Goal: Task Accomplishment & Management: Manage account settings

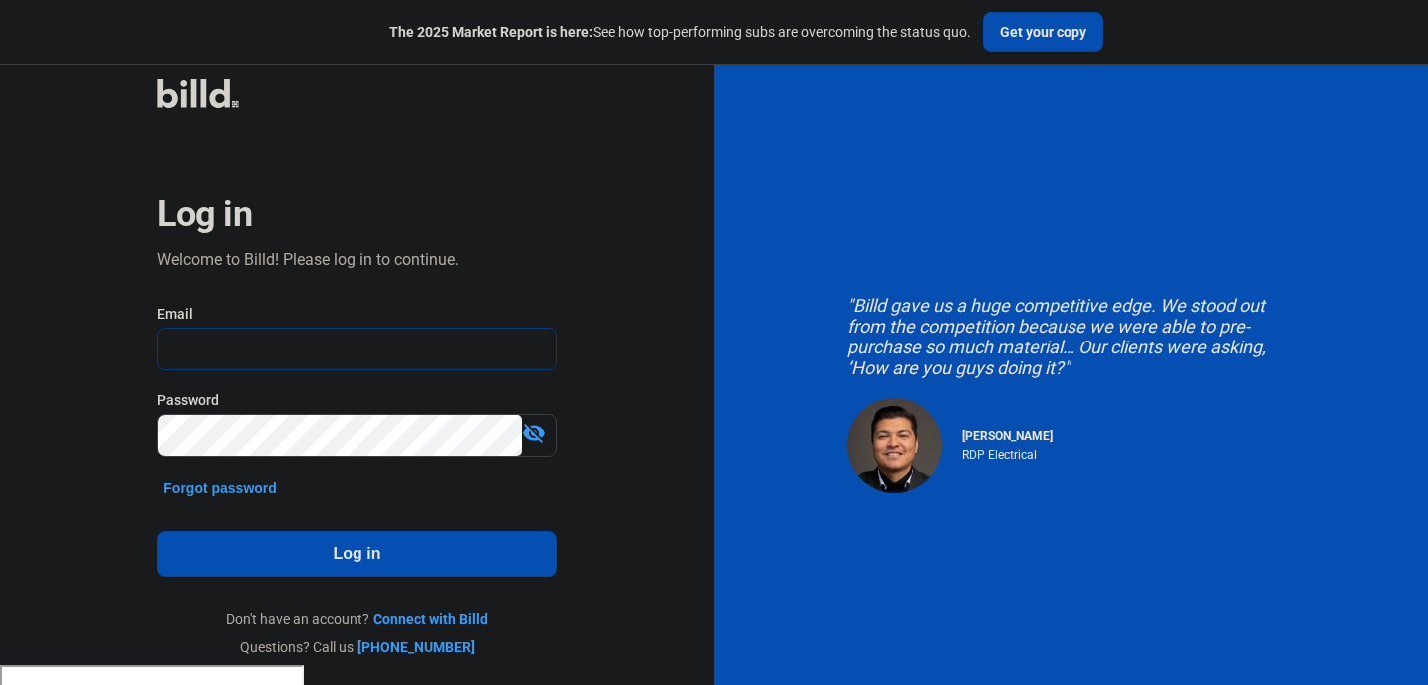
type input "[PERSON_NAME][EMAIL_ADDRESS][DOMAIN_NAME]"
click at [250, 556] on button "Log in" at bounding box center [356, 554] width 399 height 46
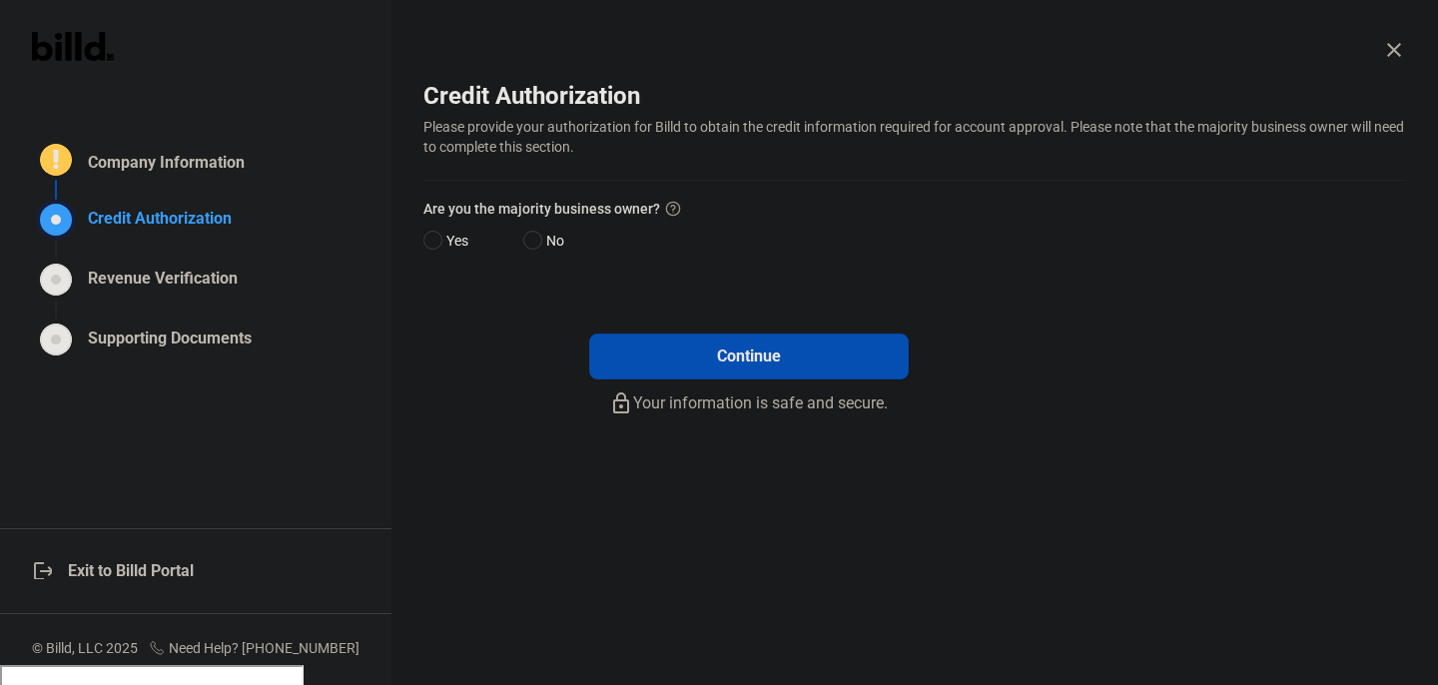
click at [119, 569] on div "logout Exit to Billd Portal" at bounding box center [195, 571] width 391 height 86
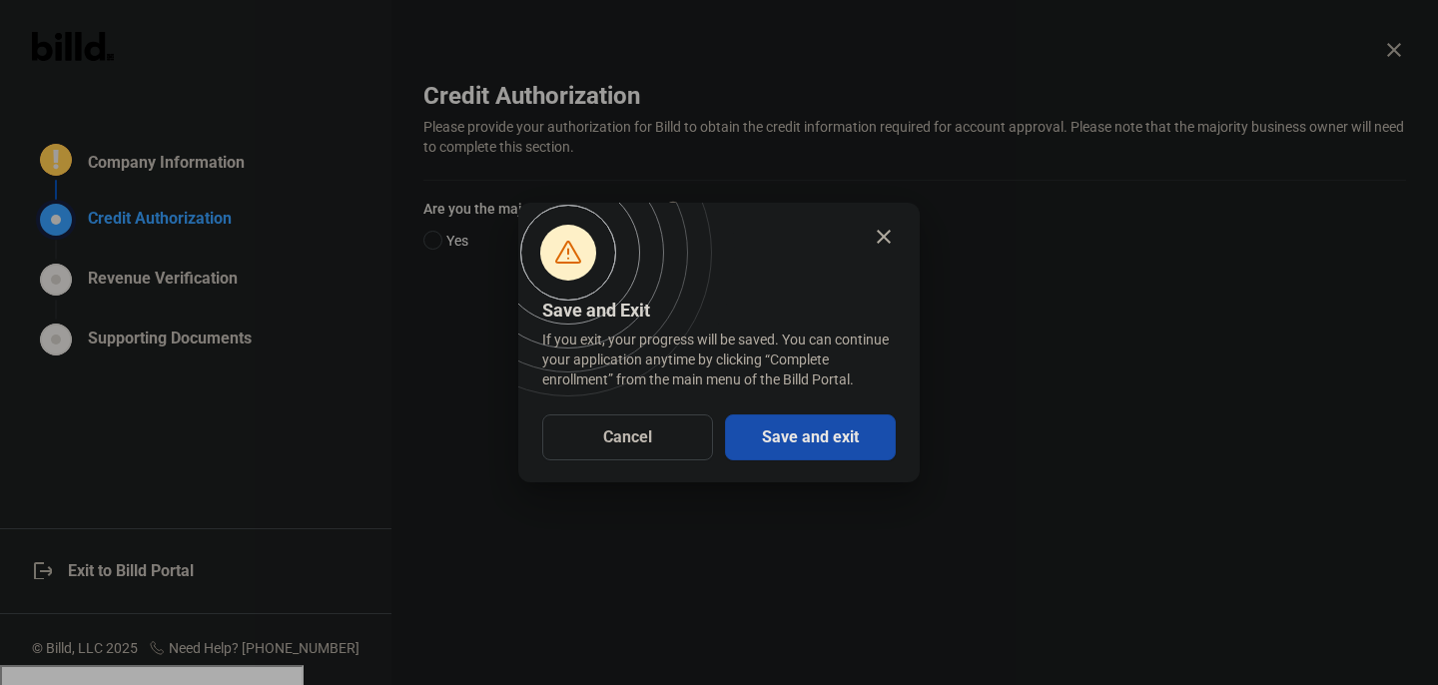
click at [787, 447] on button "Save and exit" at bounding box center [810, 437] width 171 height 46
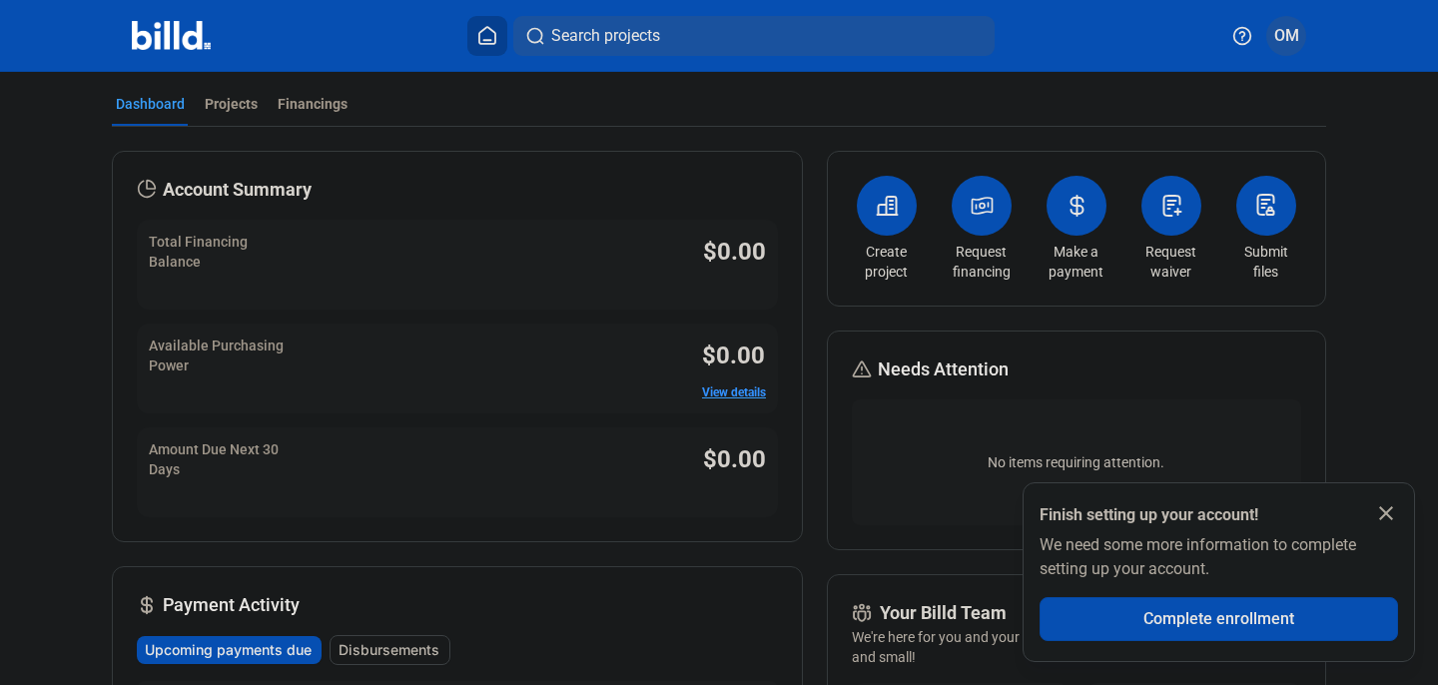
click at [1291, 29] on span "OM" at bounding box center [1286, 36] width 25 height 24
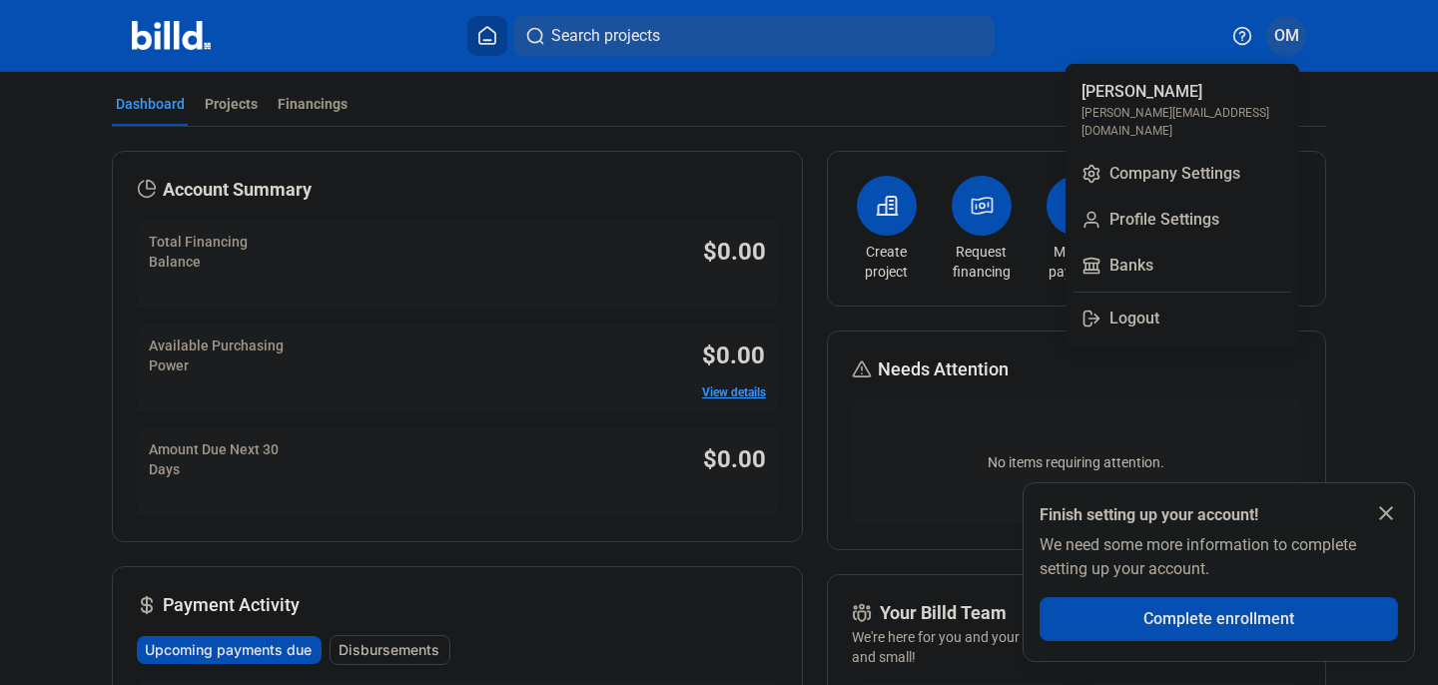
click at [778, 104] on div at bounding box center [719, 342] width 1438 height 685
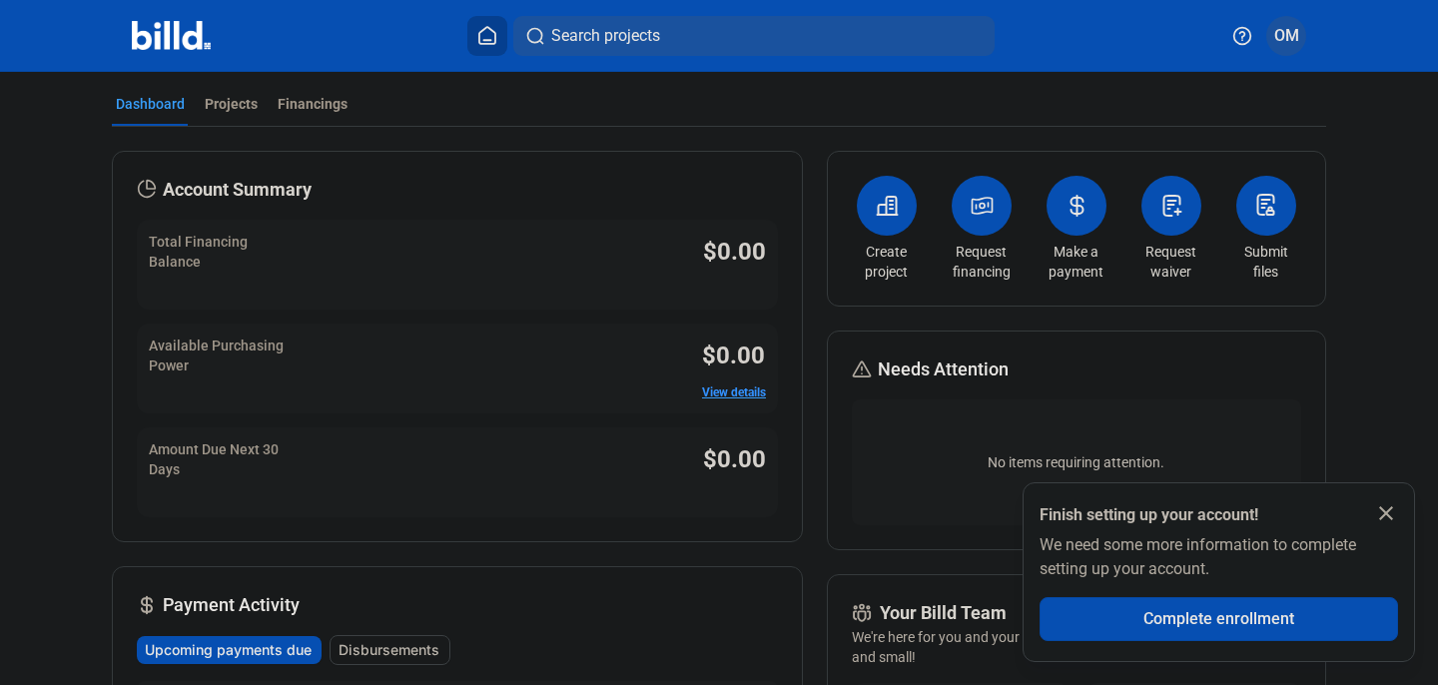
click at [1281, 36] on span "OM" at bounding box center [1286, 36] width 25 height 24
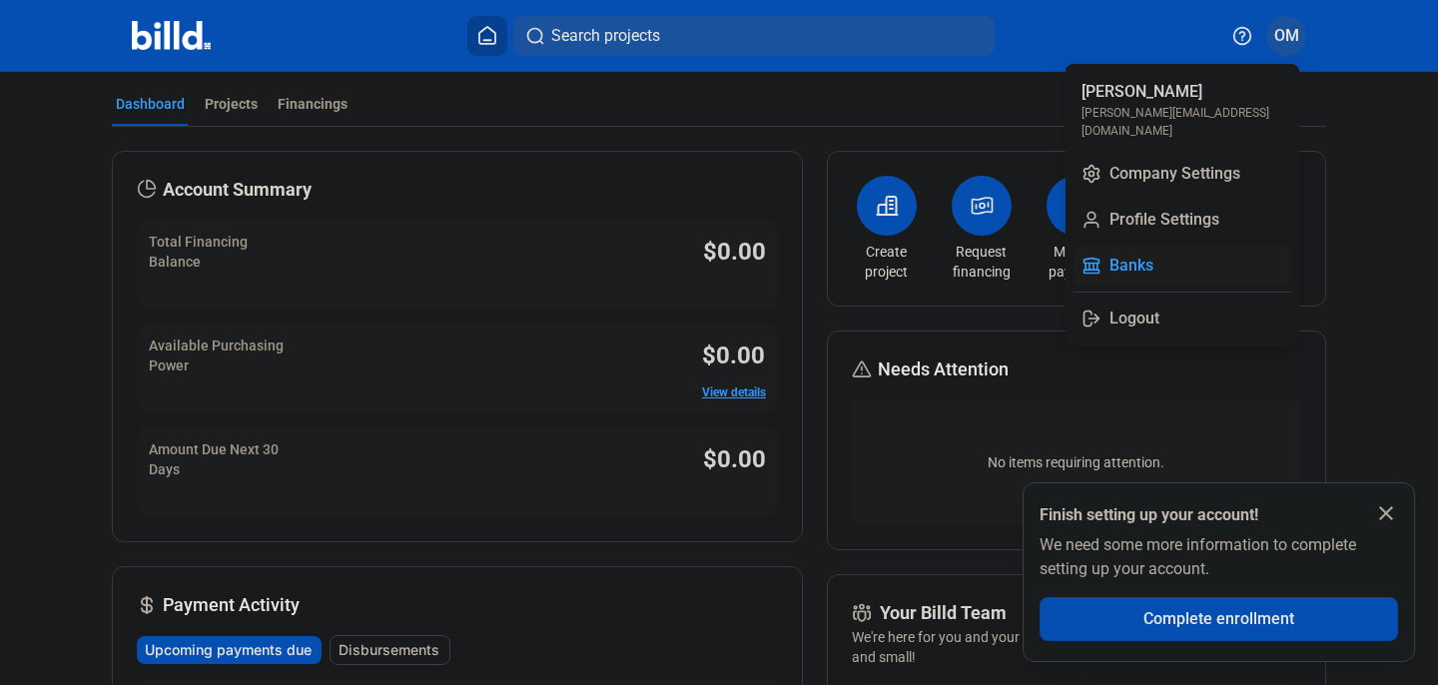
click at [1131, 249] on button "Banks" at bounding box center [1183, 266] width 218 height 40
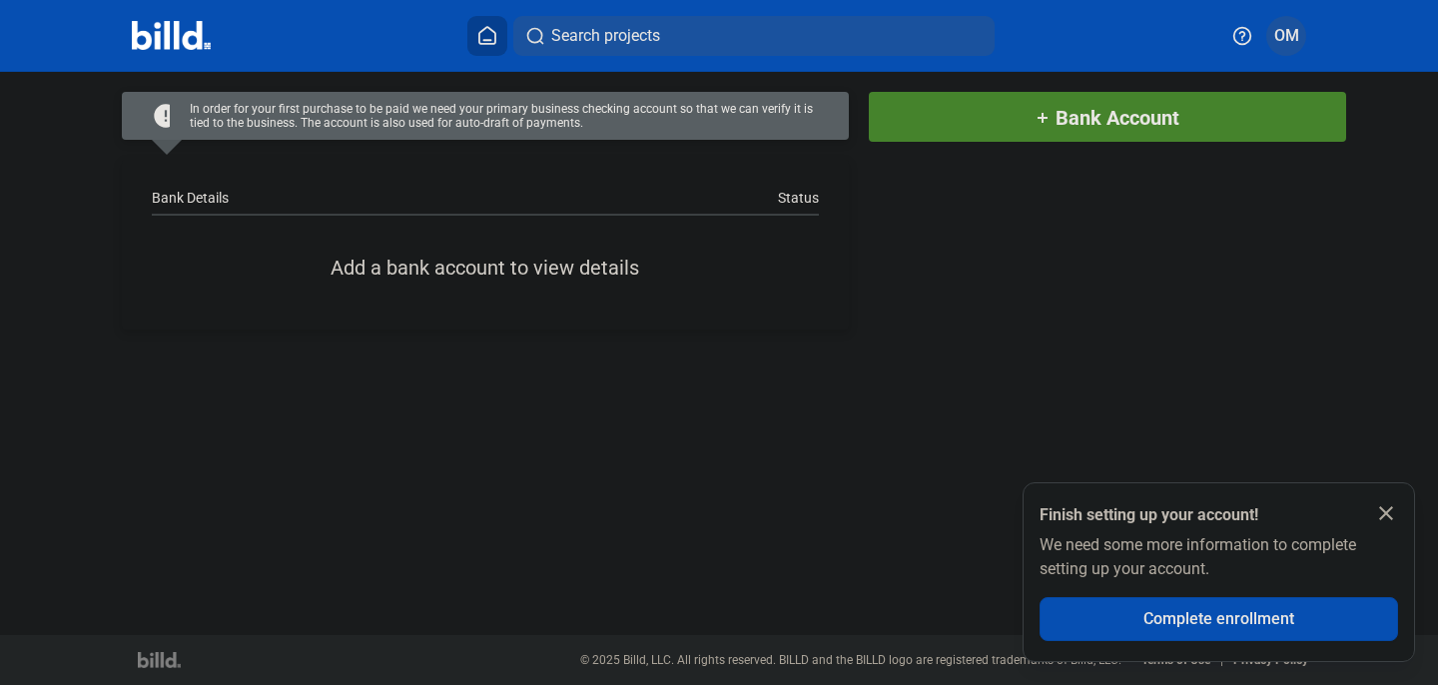
click at [1381, 512] on mat-icon "close" at bounding box center [1386, 513] width 24 height 24
